Goal: Task Accomplishment & Management: Complete application form

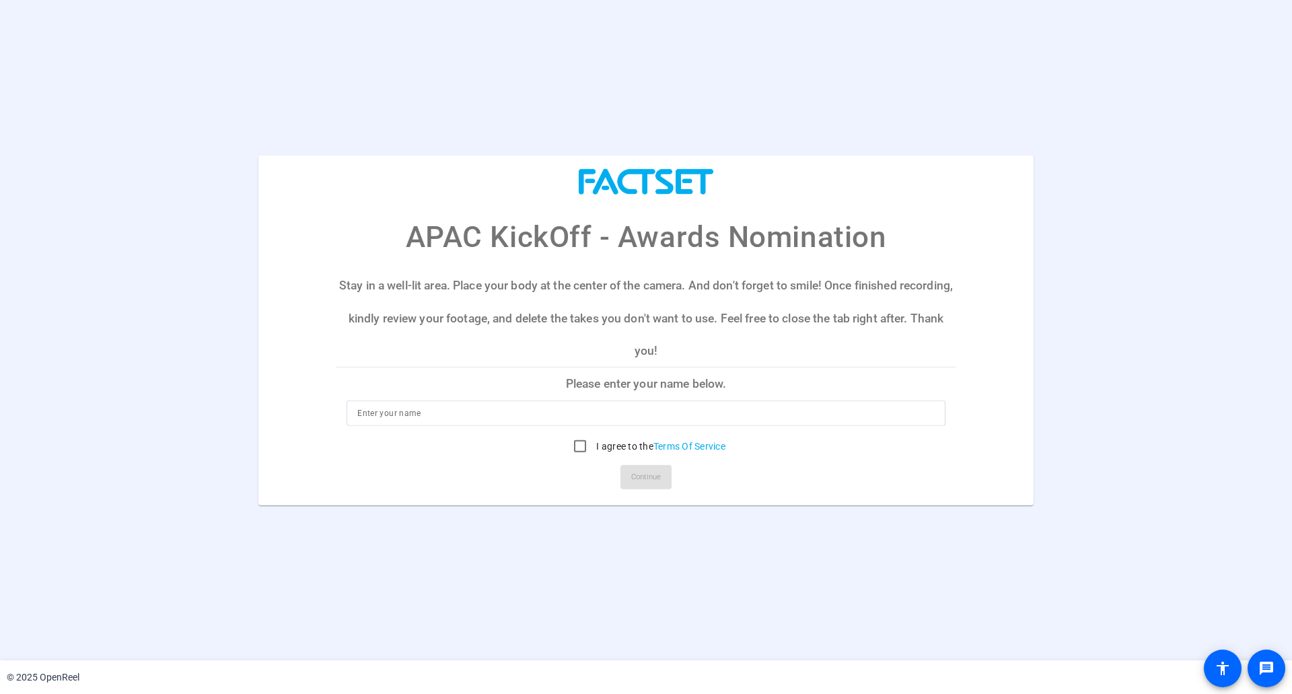
click at [638, 419] on input at bounding box center [645, 413] width 577 height 16
click at [579, 448] on input "I agree to the Terms Of Service" at bounding box center [579, 446] width 27 height 27
checkbox input "true"
click at [591, 406] on input at bounding box center [645, 413] width 577 height 16
click at [609, 414] on input at bounding box center [645, 413] width 577 height 16
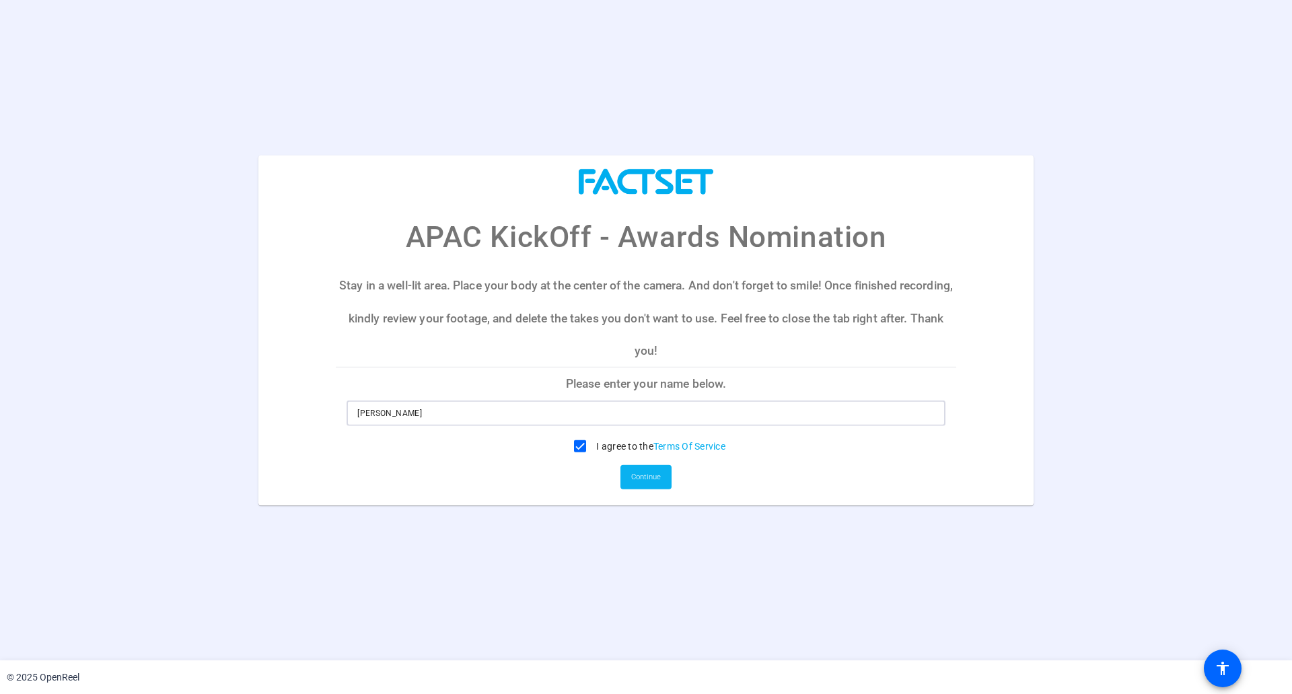
type input "[PERSON_NAME]"
click at [642, 486] on span "Continue" at bounding box center [646, 477] width 30 height 20
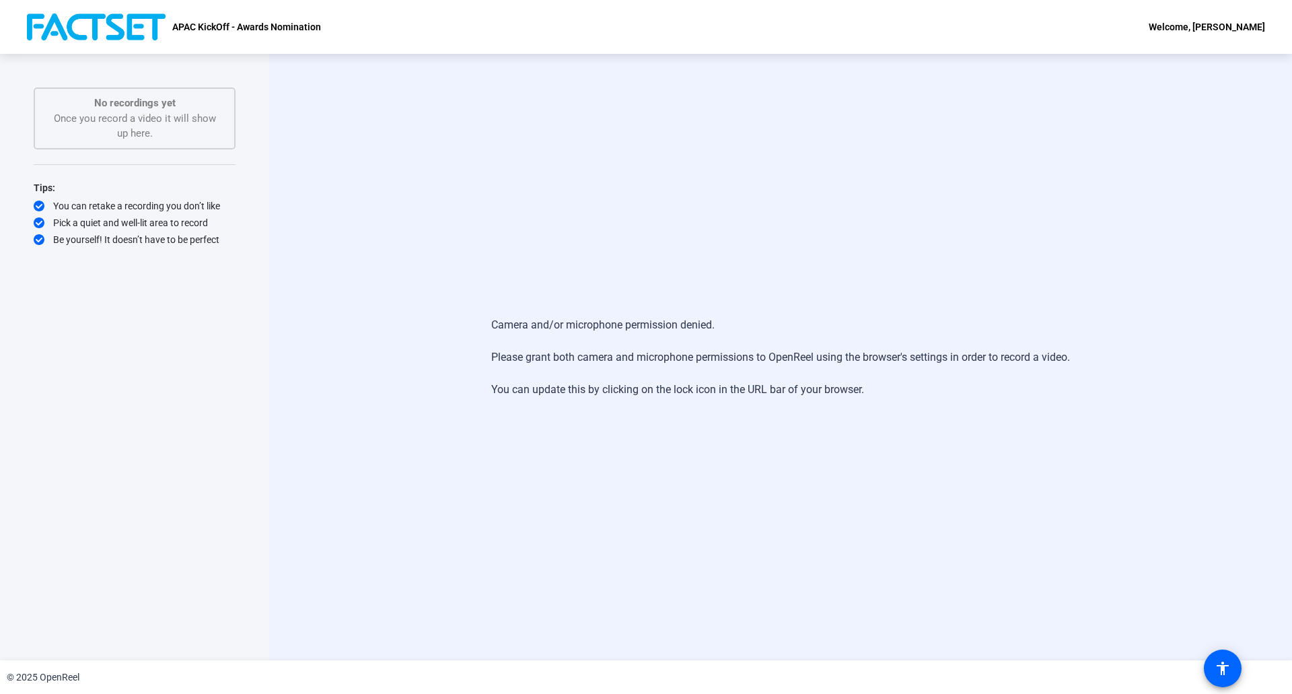
click at [753, 197] on div "Camera and/or microphone permission denied. Please grant both camera and microp…" at bounding box center [780, 357] width 1023 height 606
drag, startPoint x: 945, startPoint y: 401, endPoint x: 486, endPoint y: 326, distance: 465.6
click at [486, 326] on div "Camera and/or microphone permission denied. Please grant both camera and microp…" at bounding box center [780, 357] width 869 height 108
drag, startPoint x: 476, startPoint y: 326, endPoint x: 903, endPoint y: 387, distance: 432.3
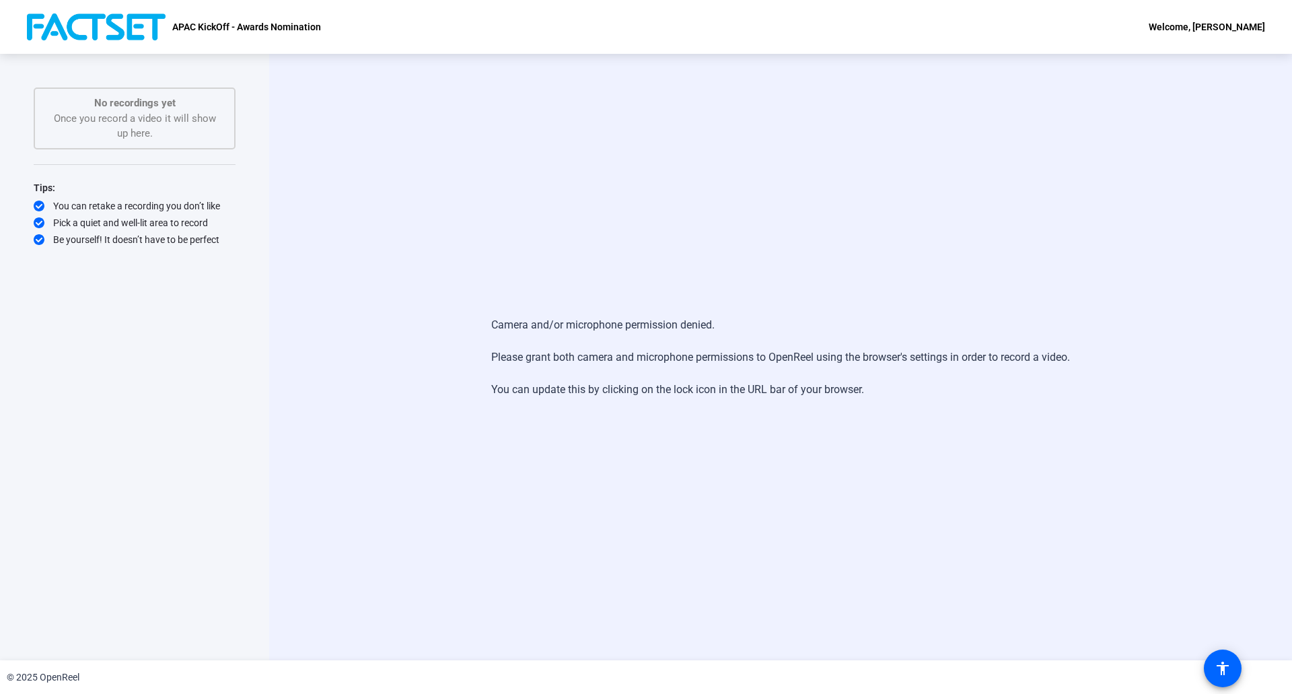
click at [903, 387] on div "Camera and/or microphone permission denied. Please grant both camera and microp…" at bounding box center [780, 357] width 869 height 108
click at [903, 387] on div "Camera and/or microphone permission denied. Please grant both camera and microp…" at bounding box center [780, 357] width 579 height 108
drag, startPoint x: 976, startPoint y: 385, endPoint x: 474, endPoint y: 318, distance: 506.3
click at [474, 318] on div "Camera and/or microphone permission denied. Please grant both camera and microp…" at bounding box center [780, 357] width 869 height 108
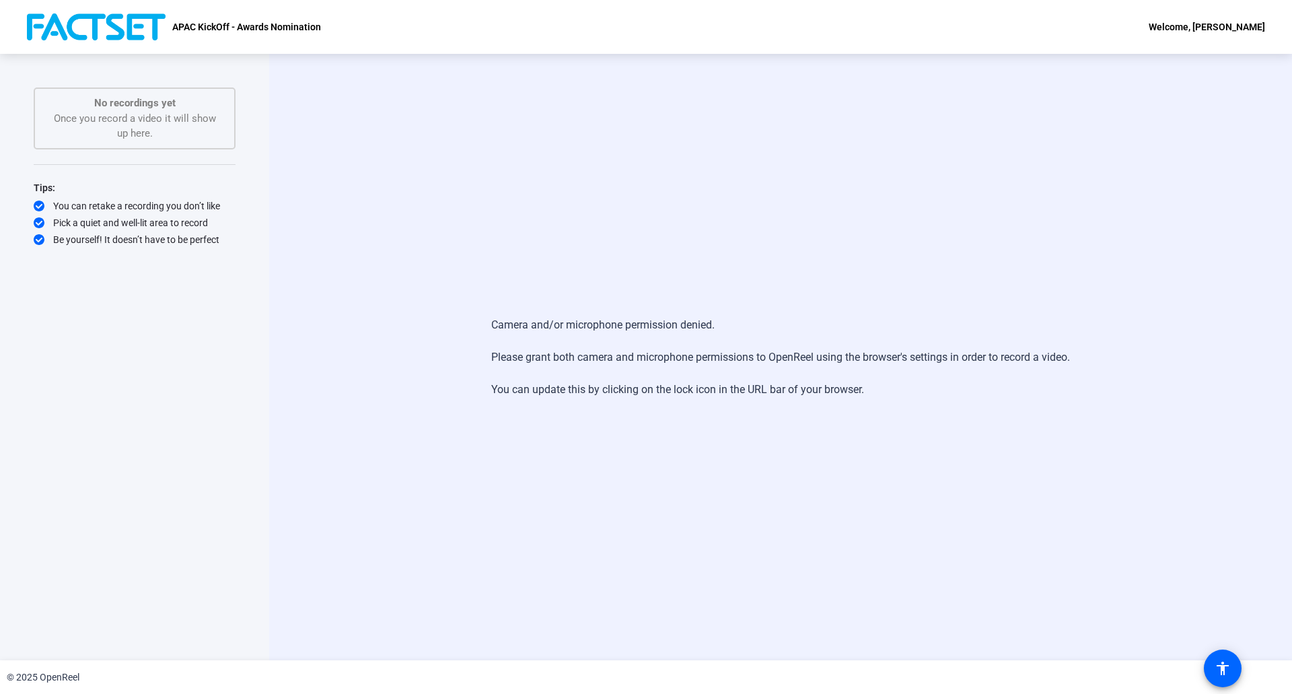
drag, startPoint x: 471, startPoint y: 318, endPoint x: 885, endPoint y: 392, distance: 421.0
click at [885, 392] on div "Camera and/or microphone permission denied. Please grant both camera and microp…" at bounding box center [780, 357] width 869 height 108
click at [885, 392] on div "Camera and/or microphone permission denied. Please grant both camera and microp…" at bounding box center [780, 357] width 579 height 108
drag, startPoint x: 901, startPoint y: 392, endPoint x: 487, endPoint y: 320, distance: 420.5
click at [491, 320] on div "Camera and/or microphone permission denied. Please grant both camera and microp…" at bounding box center [780, 357] width 579 height 108
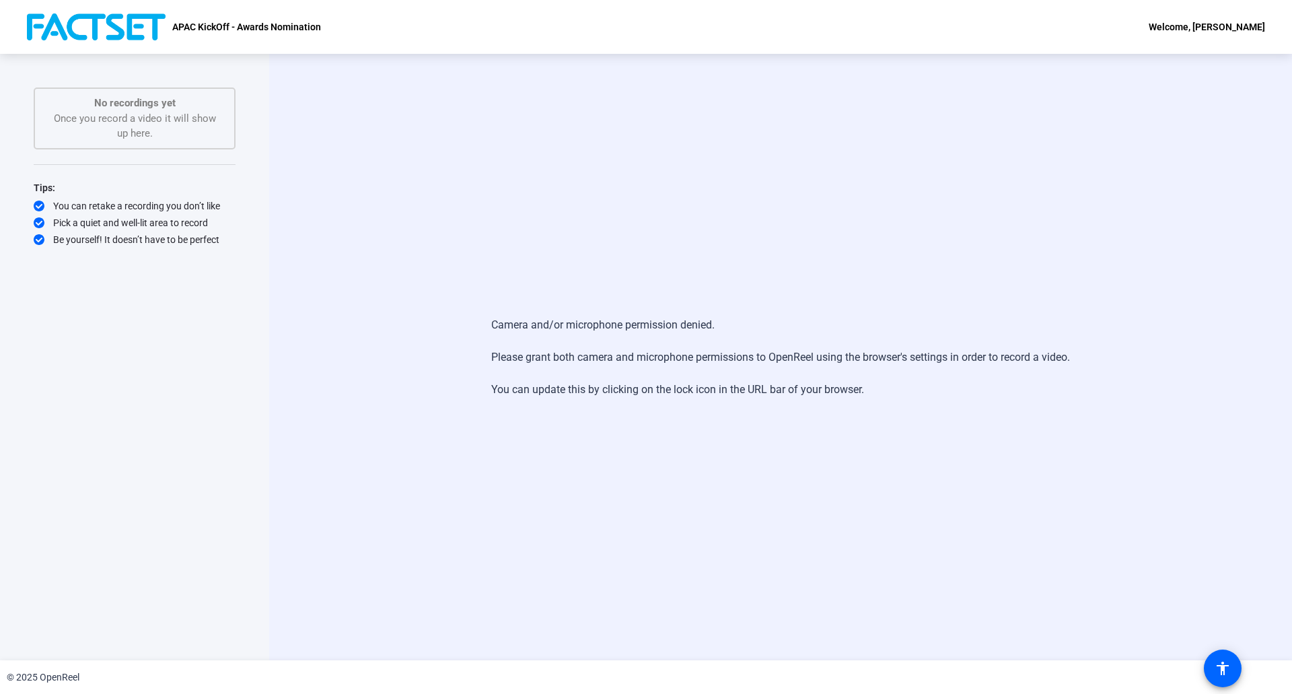
click at [491, 320] on div "Camera and/or microphone permission denied. Please grant both camera and microp…" at bounding box center [780, 357] width 579 height 108
drag, startPoint x: 478, startPoint y: 320, endPoint x: 886, endPoint y: 387, distance: 413.7
click at [886, 387] on div "Camera and/or microphone permission denied. Please grant both camera and microp…" at bounding box center [780, 357] width 869 height 108
click at [898, 390] on div "Camera and/or microphone permission denied. Please grant both camera and microp…" at bounding box center [780, 357] width 579 height 108
drag, startPoint x: 939, startPoint y: 393, endPoint x: 438, endPoint y: 327, distance: 505.5
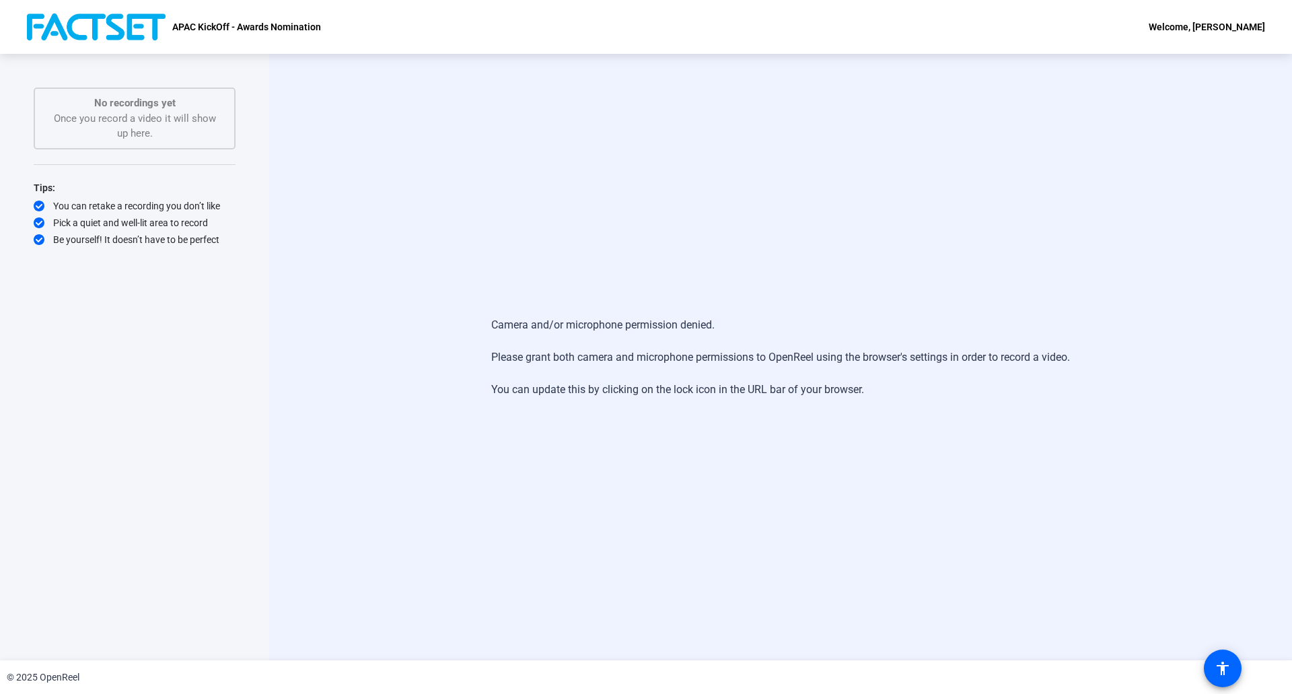
click at [438, 327] on div "Camera and/or microphone permission denied. Please grant both camera and microp…" at bounding box center [780, 357] width 869 height 108
drag, startPoint x: 418, startPoint y: 326, endPoint x: 899, endPoint y: 395, distance: 485.9
click at [899, 395] on div "Camera and/or microphone permission denied. Please grant both camera and microp…" at bounding box center [780, 357] width 869 height 108
click at [899, 395] on div "Camera and/or microphone permission denied. Please grant both camera and microp…" at bounding box center [780, 357] width 579 height 108
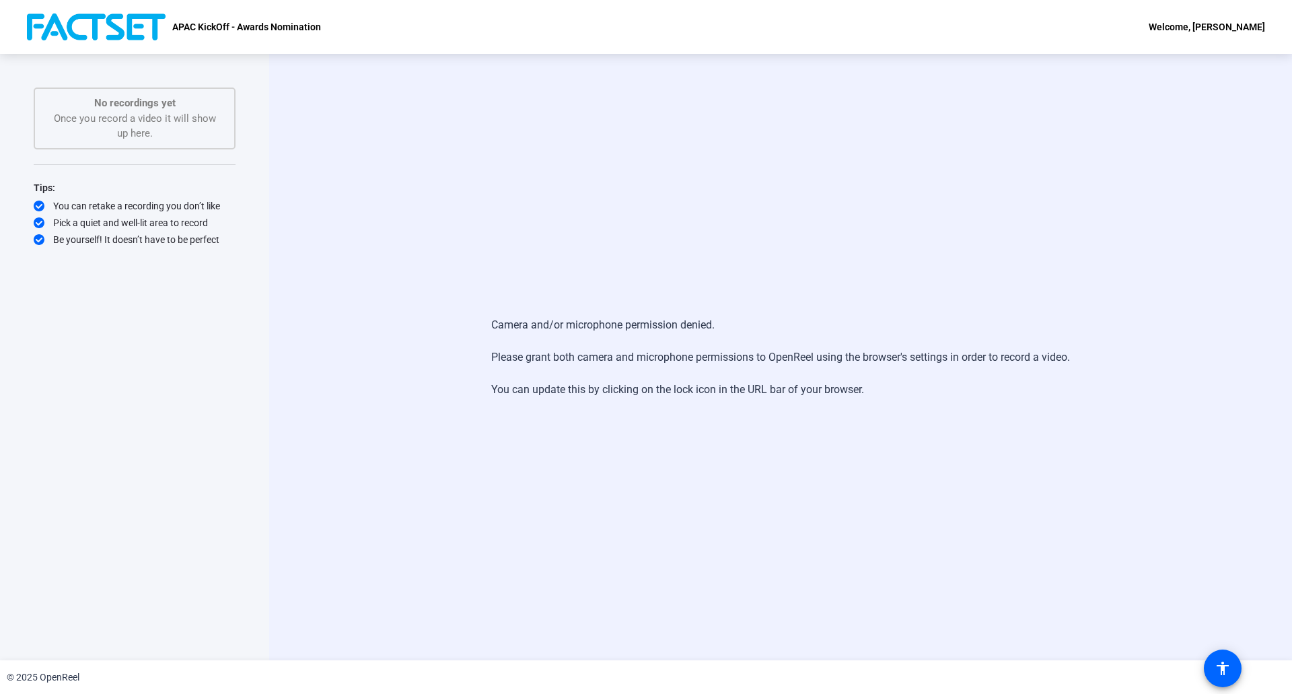
drag, startPoint x: 917, startPoint y: 398, endPoint x: 454, endPoint y: 320, distance: 469.4
click at [454, 320] on div "Camera and/or microphone permission denied. Please grant both camera and microp…" at bounding box center [780, 357] width 869 height 108
drag, startPoint x: 481, startPoint y: 320, endPoint x: 928, endPoint y: 390, distance: 452.7
click at [928, 390] on div "Camera and/or microphone permission denied. Please grant both camera and microp…" at bounding box center [780, 357] width 869 height 108
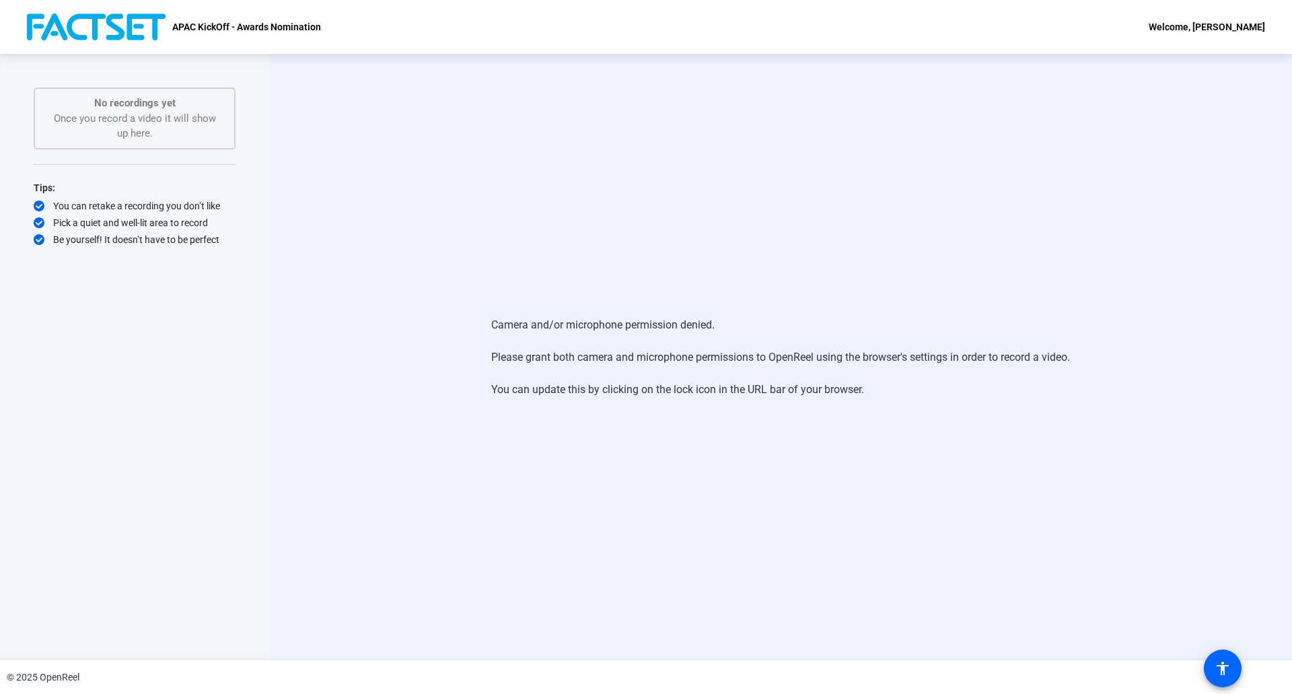
click at [928, 390] on div "Camera and/or microphone permission denied. Please grant both camera and microp…" at bounding box center [780, 357] width 579 height 108
drag, startPoint x: 970, startPoint y: 394, endPoint x: 472, endPoint y: 310, distance: 504.8
click at [472, 310] on div "Camera and/or microphone permission denied. Please grant both camera and microp…" at bounding box center [780, 357] width 869 height 108
click at [481, 313] on div "Camera and/or microphone permission denied. Please grant both camera and microp…" at bounding box center [780, 357] width 869 height 108
drag, startPoint x: 472, startPoint y: 332, endPoint x: 877, endPoint y: 396, distance: 410.8
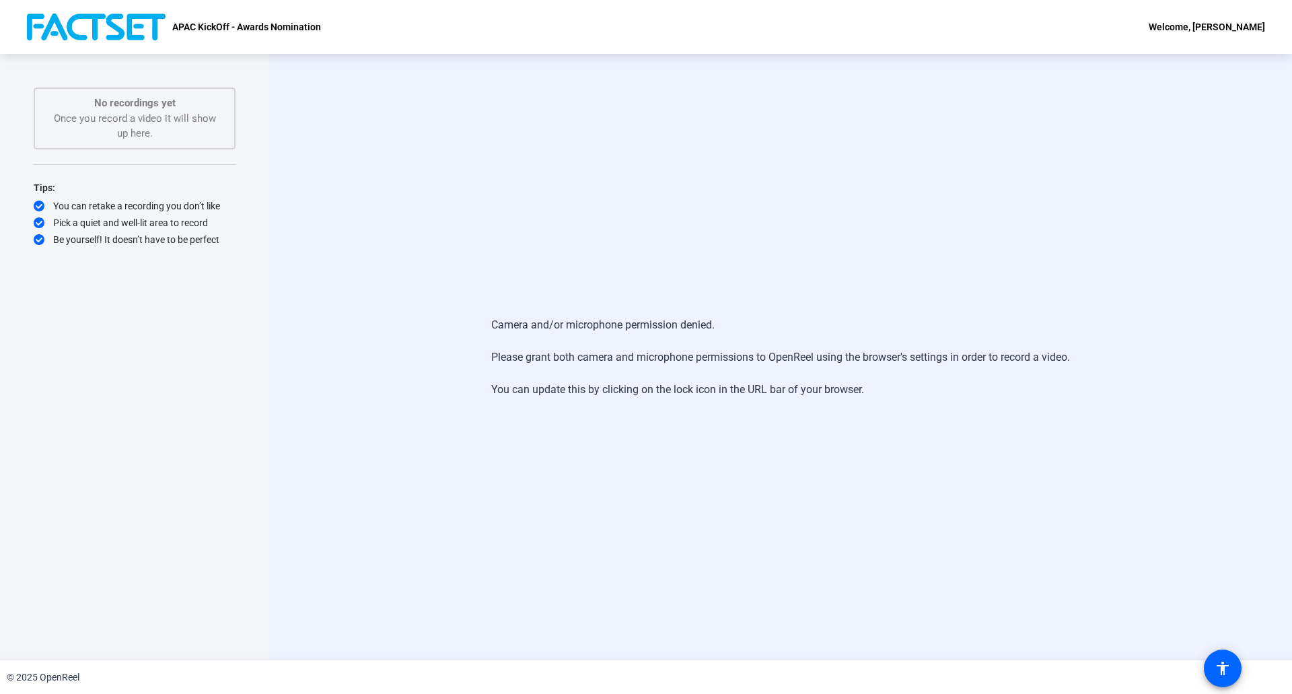
click at [877, 396] on div "Camera and/or microphone permission denied. Please grant both camera and microp…" at bounding box center [780, 357] width 869 height 108
click at [877, 396] on div "Camera and/or microphone permission denied. Please grant both camera and microp…" at bounding box center [780, 357] width 579 height 108
drag, startPoint x: 877, startPoint y: 396, endPoint x: 474, endPoint y: 324, distance: 409.5
click at [474, 324] on div "Camera and/or microphone permission denied. Please grant both camera and microp…" at bounding box center [780, 357] width 869 height 108
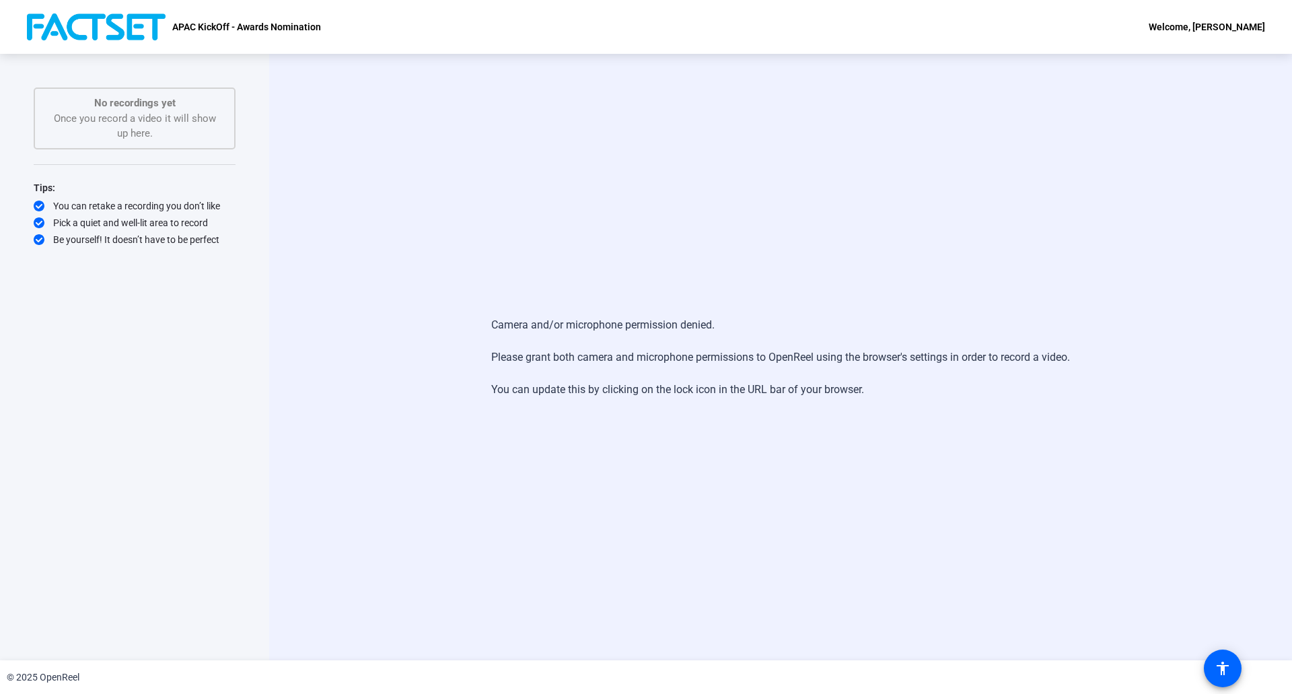
drag, startPoint x: 481, startPoint y: 320, endPoint x: 893, endPoint y: 385, distance: 416.8
click at [892, 391] on div "Camera and/or microphone permission denied. Please grant both camera and microp…" at bounding box center [780, 357] width 869 height 108
click at [893, 385] on div "Camera and/or microphone permission denied. Please grant both camera and microp…" at bounding box center [780, 357] width 579 height 108
drag, startPoint x: 912, startPoint y: 387, endPoint x: 487, endPoint y: 316, distance: 431.1
click at [491, 316] on div "Camera and/or microphone permission denied. Please grant both camera and microp…" at bounding box center [780, 357] width 579 height 108
